Goal: Check status: Check status

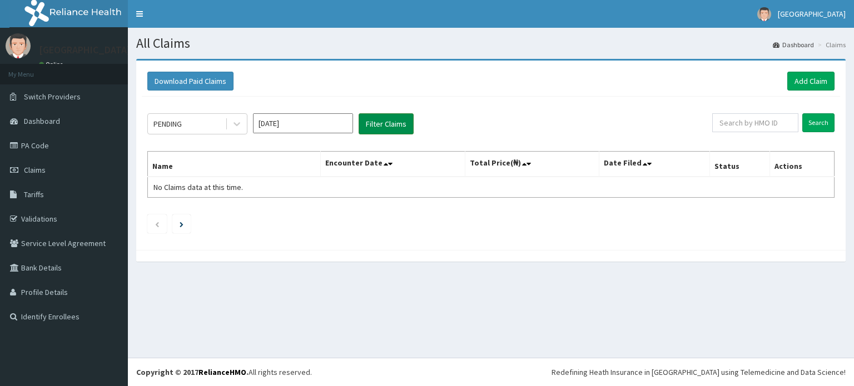
click at [385, 119] on button "Filter Claims" at bounding box center [385, 123] width 55 height 21
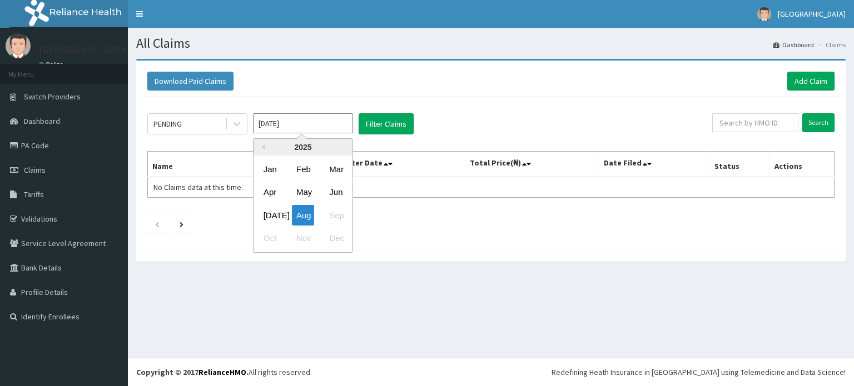
click at [324, 122] on input "[DATE]" at bounding box center [303, 123] width 100 height 20
click at [273, 211] on div "[DATE]" at bounding box center [270, 215] width 22 height 21
type input "[DATE]"
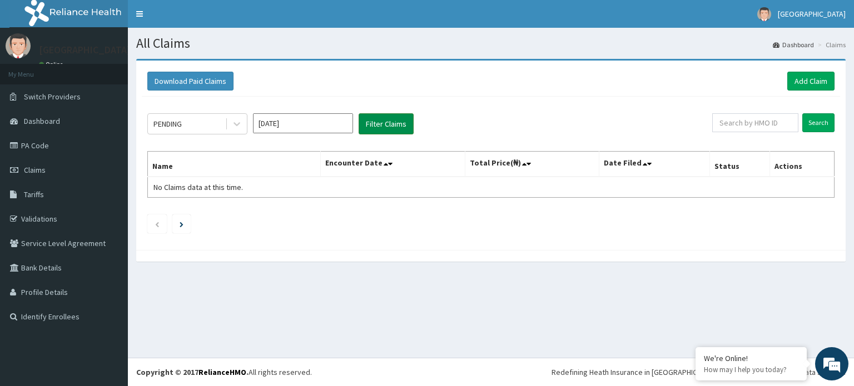
click at [385, 122] on button "Filter Claims" at bounding box center [385, 123] width 55 height 21
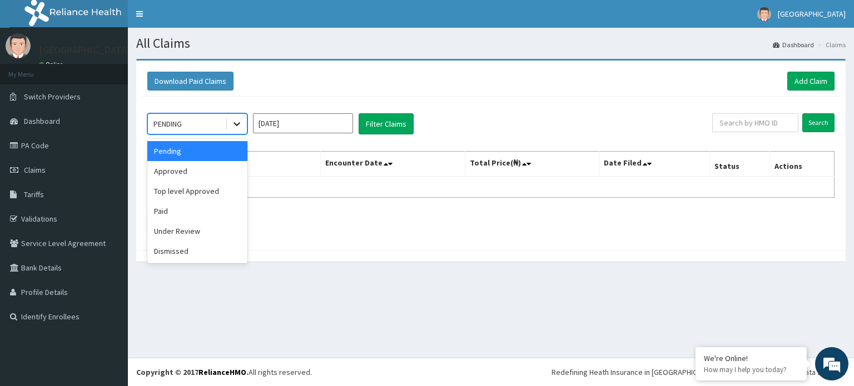
click at [239, 127] on icon at bounding box center [236, 123] width 11 height 11
click at [188, 172] on div "Approved" at bounding box center [197, 171] width 100 height 20
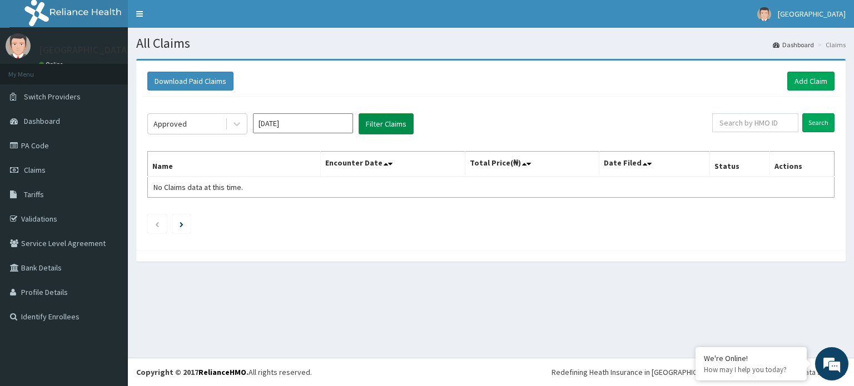
click at [384, 119] on button "Filter Claims" at bounding box center [385, 123] width 55 height 21
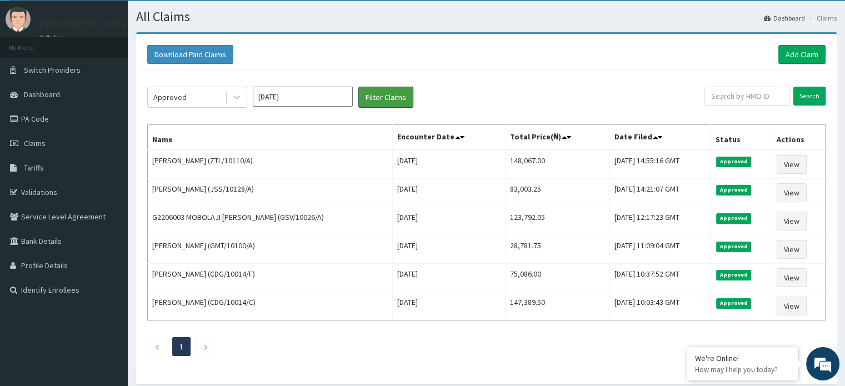
scroll to position [26, 0]
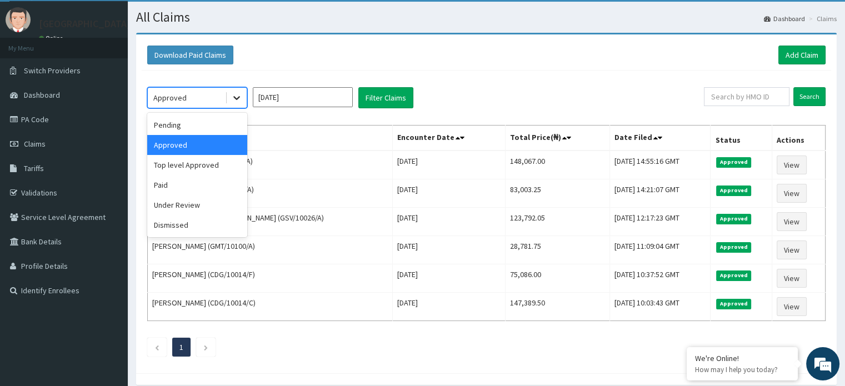
click at [238, 99] on icon at bounding box center [236, 97] width 11 height 11
click at [201, 167] on div "Top level Approved" at bounding box center [197, 165] width 100 height 20
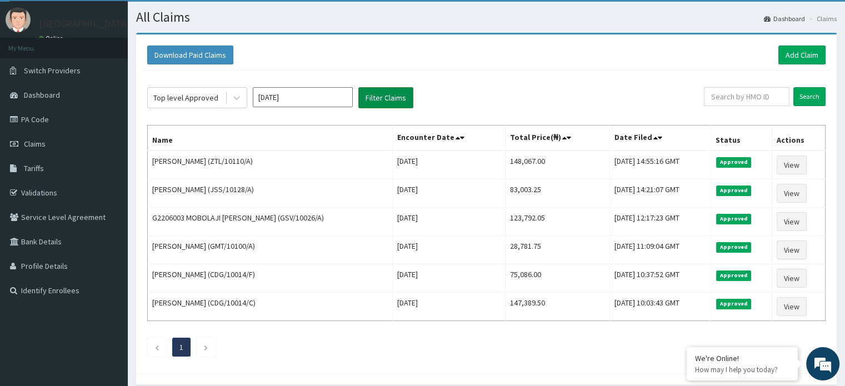
click at [379, 99] on button "Filter Claims" at bounding box center [385, 97] width 55 height 21
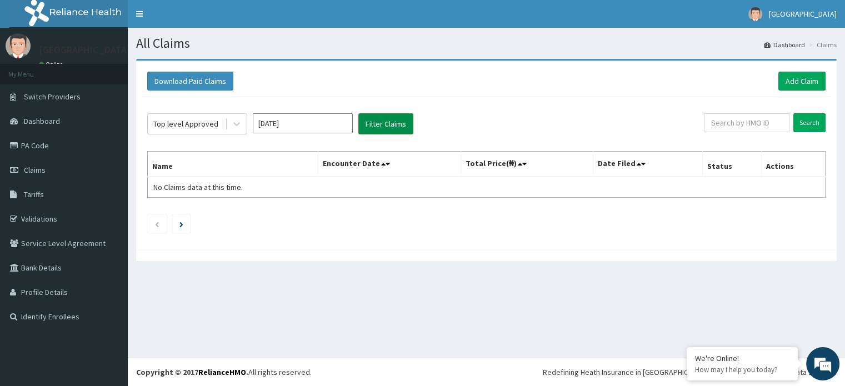
scroll to position [0, 0]
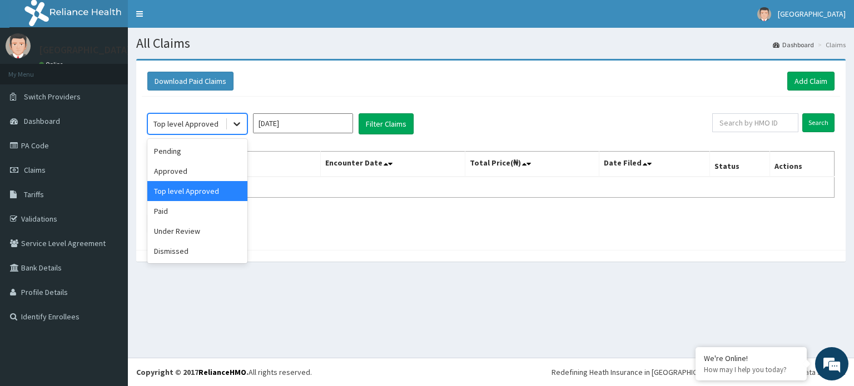
click at [232, 126] on icon at bounding box center [236, 123] width 11 height 11
click at [192, 210] on div "Paid" at bounding box center [197, 211] width 100 height 20
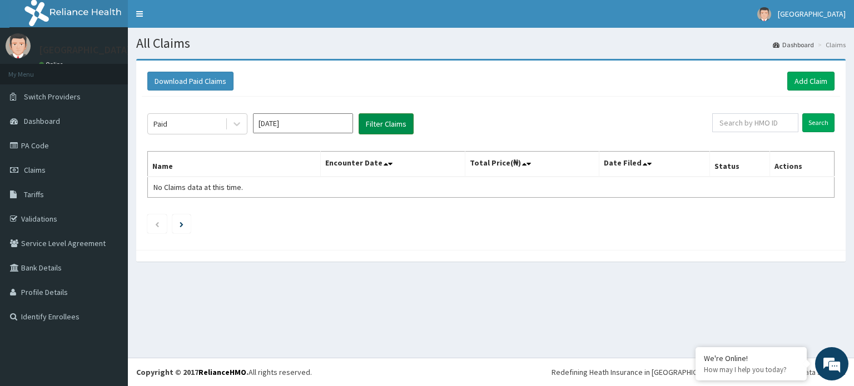
click at [387, 122] on button "Filter Claims" at bounding box center [385, 123] width 55 height 21
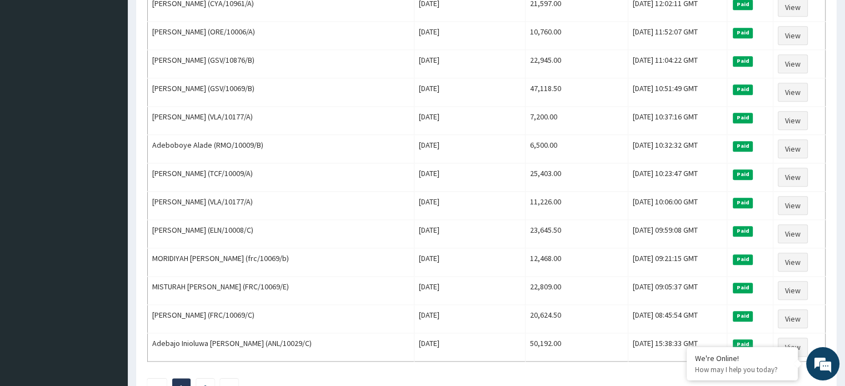
scroll to position [1302, 0]
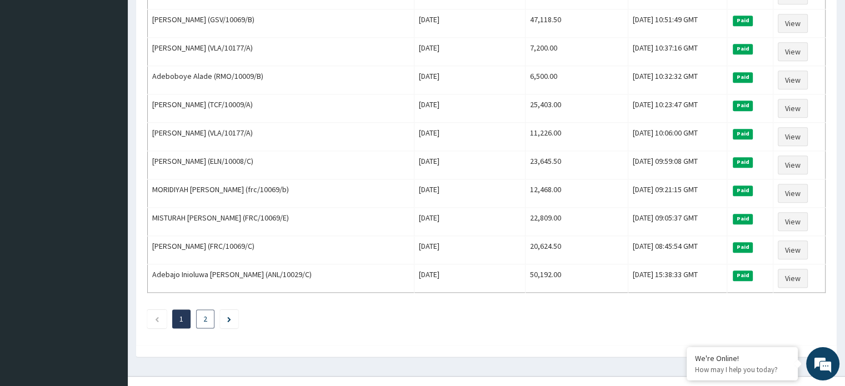
click at [205, 314] on link "2" at bounding box center [205, 319] width 4 height 10
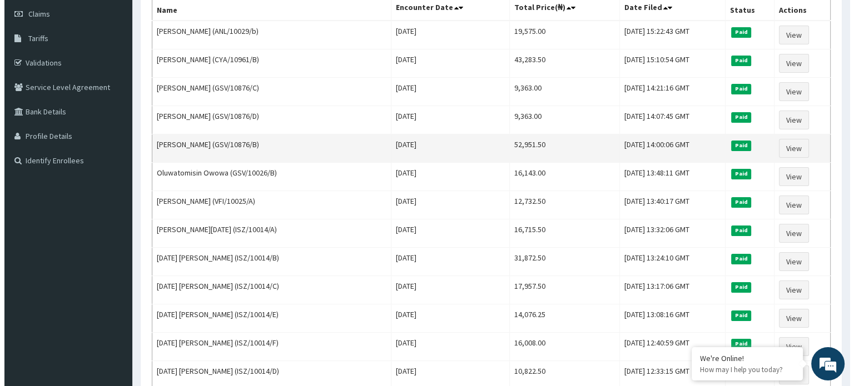
scroll to position [0, 0]
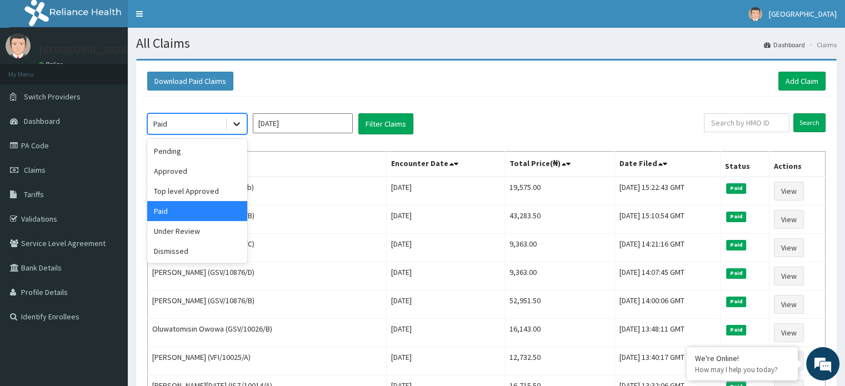
click at [240, 125] on icon at bounding box center [236, 123] width 11 height 11
click at [196, 231] on div "Under Review" at bounding box center [197, 231] width 100 height 20
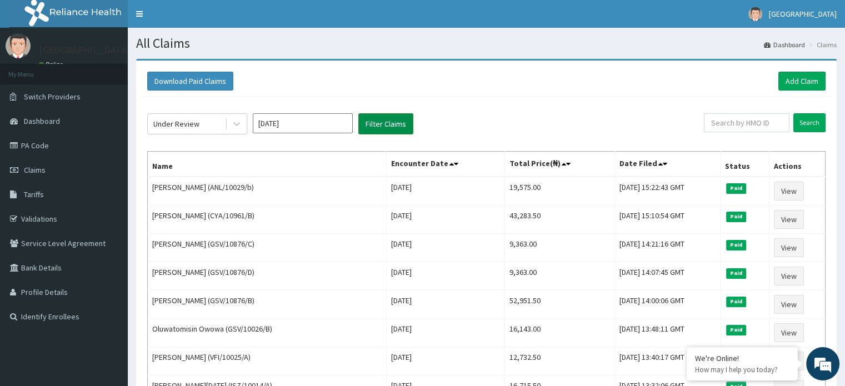
click at [383, 130] on button "Filter Claims" at bounding box center [385, 123] width 55 height 21
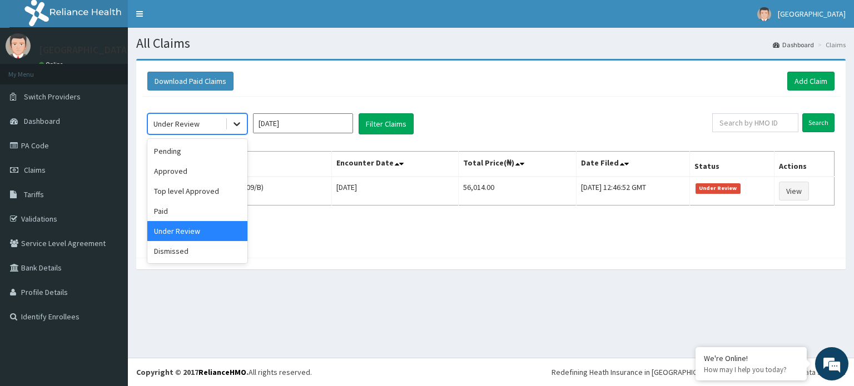
click at [236, 122] on icon at bounding box center [236, 123] width 11 height 11
